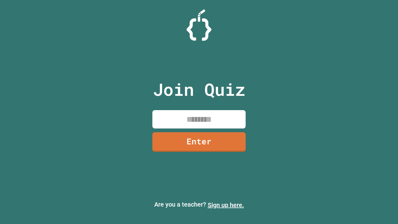
click at [226, 205] on link "Sign up here." at bounding box center [226, 204] width 36 height 7
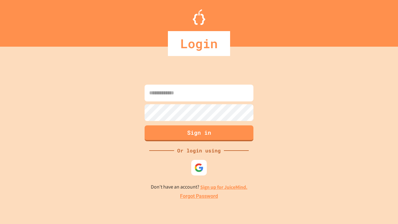
click at [199, 196] on link "Forgot Password" at bounding box center [199, 196] width 38 height 7
